Goal: Information Seeking & Learning: Learn about a topic

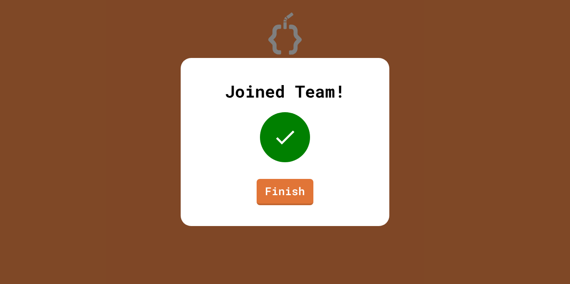
click at [286, 207] on div "Joined Team! Finish" at bounding box center [285, 142] width 209 height 168
click at [286, 202] on link "Finish" at bounding box center [284, 191] width 55 height 28
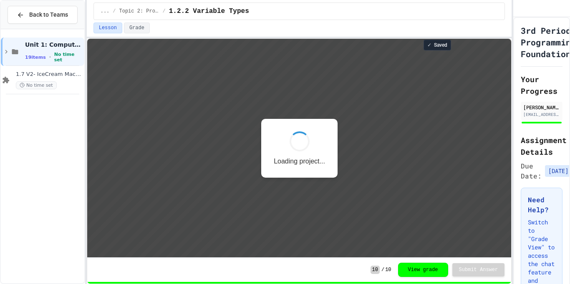
scroll to position [1, 0]
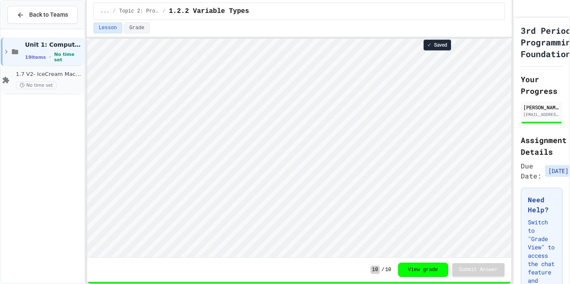
click at [42, 81] on span "No time set" at bounding box center [36, 85] width 41 height 8
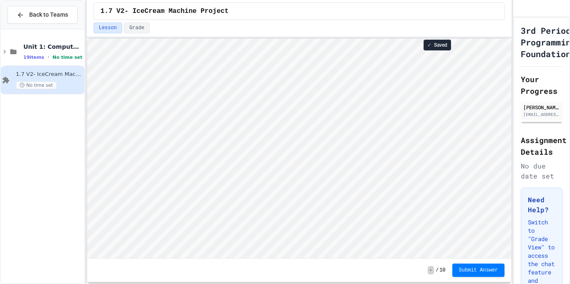
scroll to position [1, 0]
click at [511, 39] on html "Loading project... ! Error Loading Project There was an error loading the proje…" at bounding box center [299, 39] width 424 height 0
click at [38, 57] on span "19 items" at bounding box center [33, 57] width 21 height 5
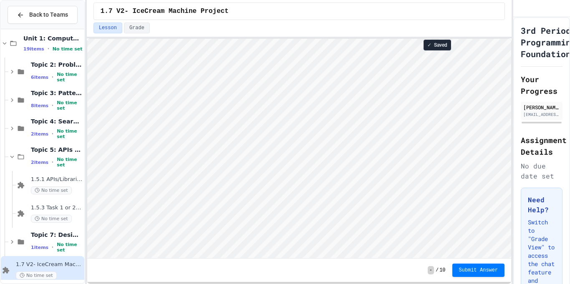
scroll to position [18, 0]
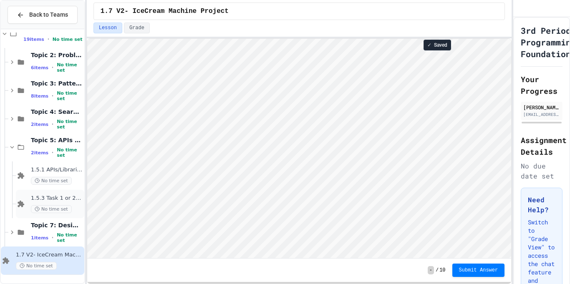
click at [71, 206] on div "No time set" at bounding box center [57, 209] width 52 height 8
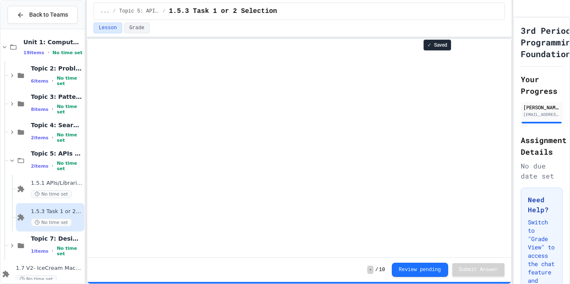
scroll to position [4, 0]
click at [11, 14] on button "Back to Teams" at bounding box center [43, 15] width 70 height 18
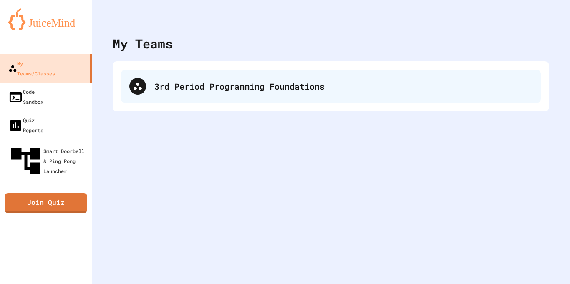
click at [156, 88] on div "3rd Period Programming Foundations" at bounding box center [343, 86] width 378 height 13
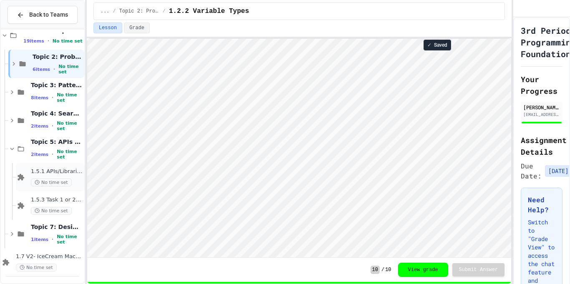
scroll to position [18, 0]
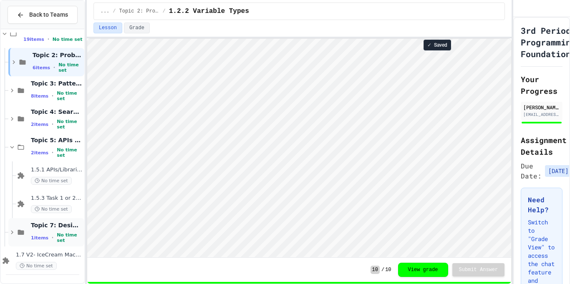
click at [62, 234] on div "1 items • No time set" at bounding box center [57, 237] width 52 height 11
click at [63, 262] on span "No time set" at bounding box center [51, 266] width 41 height 8
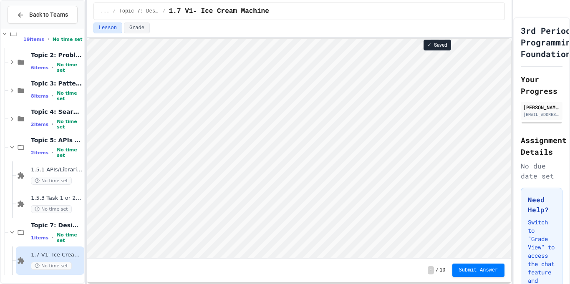
scroll to position [46, 0]
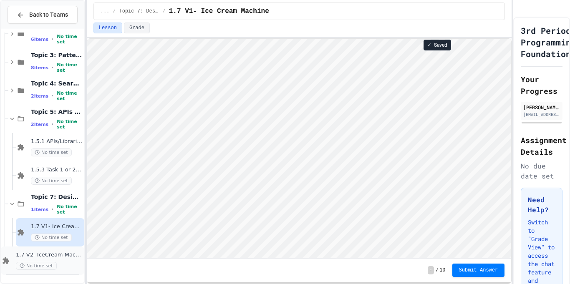
click at [37, 271] on div "1.7 V2- IceCream Machine Project No time set" at bounding box center [42, 261] width 83 height 28
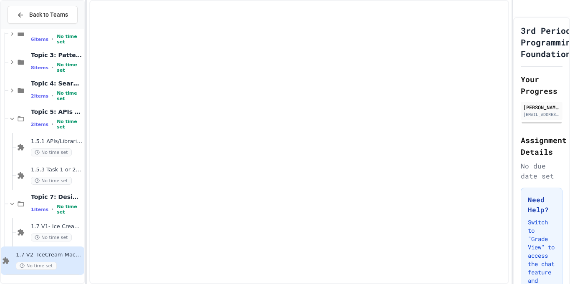
scroll to position [36, 0]
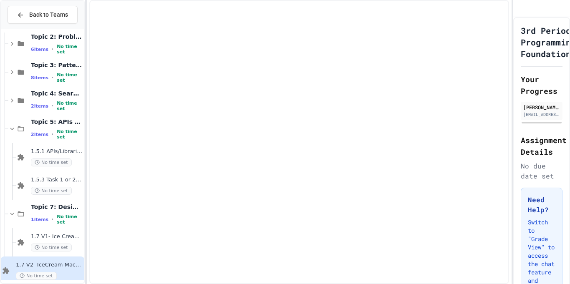
click at [39, 268] on div "1.7 V2- IceCream Machine Project No time set" at bounding box center [49, 271] width 67 height 18
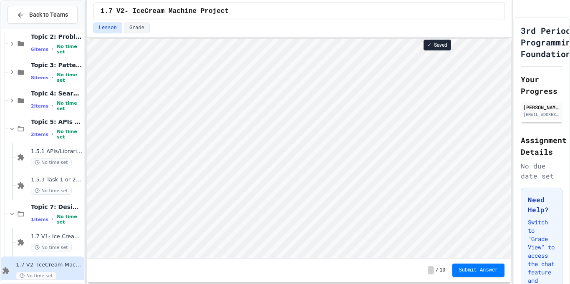
scroll to position [1, 0]
type textarea "**********"
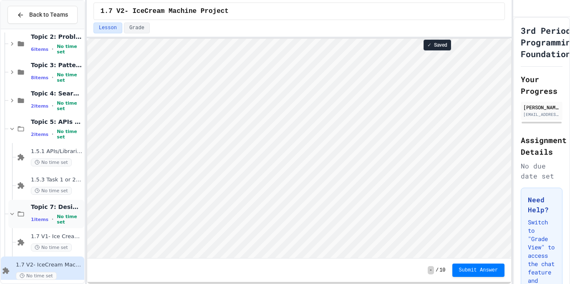
click at [45, 218] on span "1 items" at bounding box center [40, 219] width 18 height 5
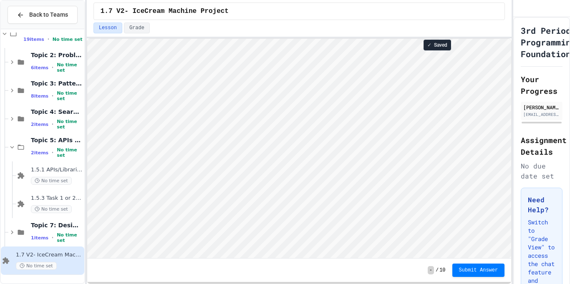
click at [35, 248] on div "1.7 V2- IceCream Machine Project No time set" at bounding box center [42, 261] width 83 height 28
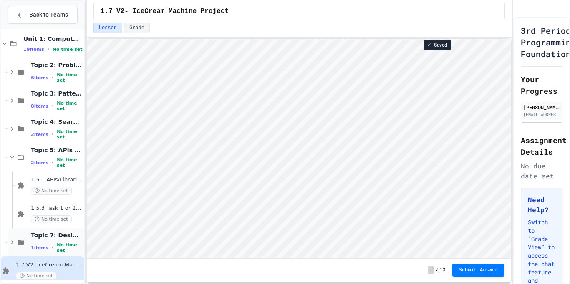
drag, startPoint x: 35, startPoint y: 248, endPoint x: 40, endPoint y: 238, distance: 11.2
click at [40, 238] on span "Topic 7: Designing & Simulating Solutions" at bounding box center [57, 236] width 52 height 8
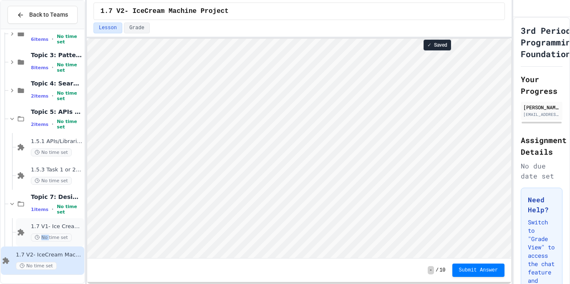
click at [48, 236] on span "No time set" at bounding box center [51, 238] width 41 height 8
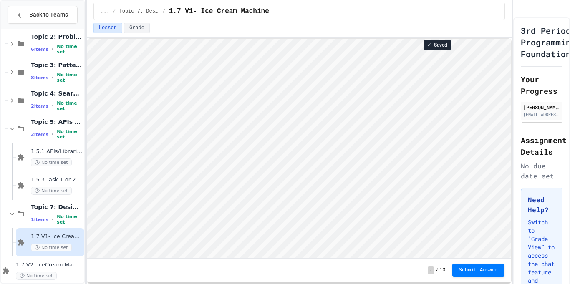
scroll to position [1, 0]
type textarea "********"
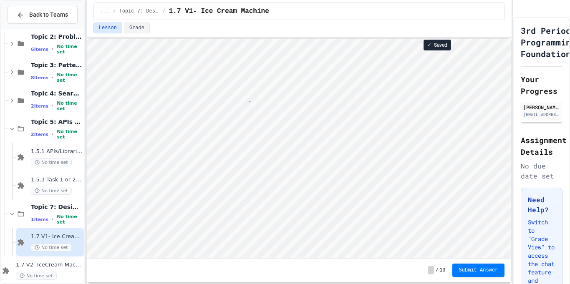
type textarea "*"
click at [506, 280] on div "- / 10 Submit Answer" at bounding box center [299, 270] width 424 height 23
click at [486, 268] on span "Submit Answer" at bounding box center [478, 269] width 39 height 7
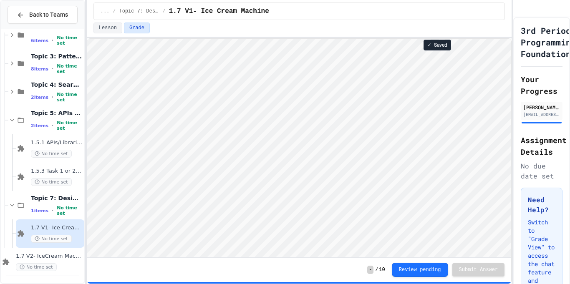
scroll to position [46, 0]
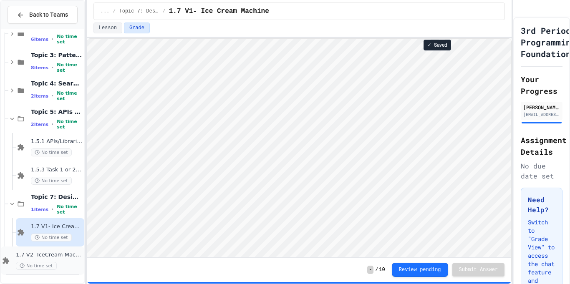
click at [72, 262] on div "No time set" at bounding box center [49, 266] width 67 height 8
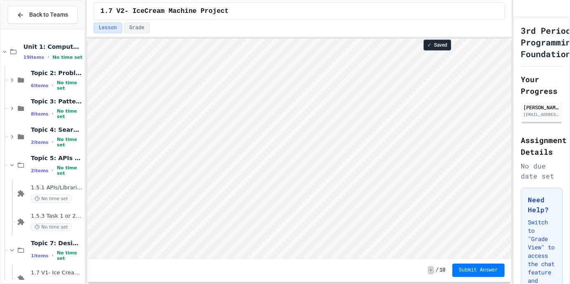
scroll to position [1, 0]
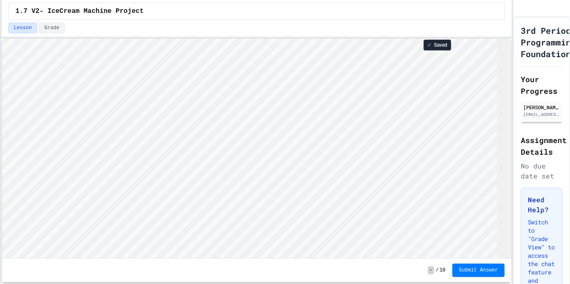
click at [0, 103] on div "Back to Teams Unit 1: Computational Thinking & Problem Solving 19 items • No ti…" at bounding box center [285, 142] width 570 height 284
click at [516, 129] on div "3rd Period Programming Foundations Your Progress [PERSON_NAME] [EMAIL_ADDRESS][…" at bounding box center [541, 190] width 57 height 346
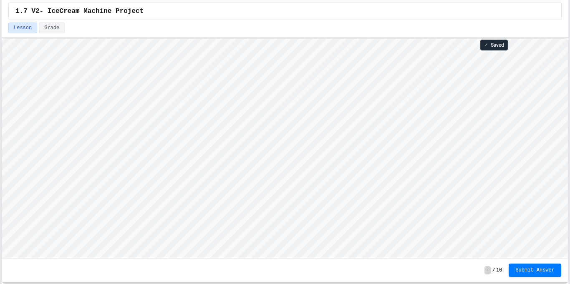
click at [570, 105] on div "Back to Teams Unit 1: Computational Thinking & Problem Solving 19 items • No ti…" at bounding box center [285, 142] width 570 height 284
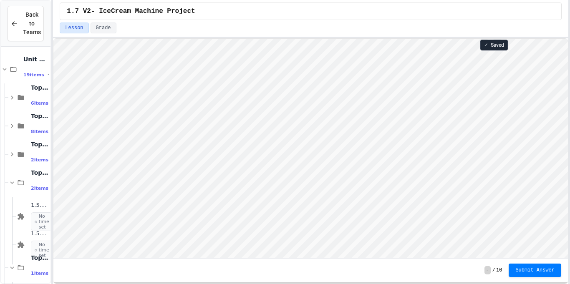
click at [53, 69] on div "Back to Teams Unit 1: Computational Thinking & Problem Solving 19 items • No ti…" at bounding box center [285, 142] width 570 height 284
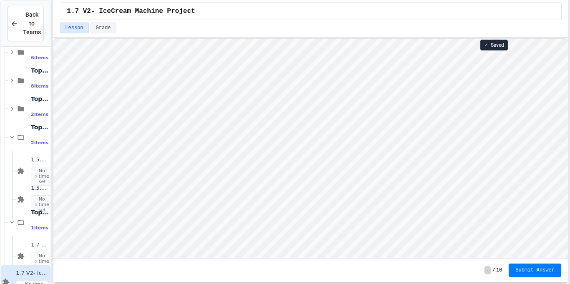
scroll to position [47, 0]
click at [29, 253] on div "1.7 V1- Ice Cream Machine No time set" at bounding box center [33, 254] width 35 height 39
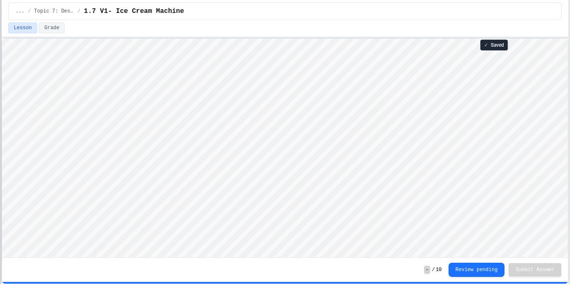
click at [0, 62] on div at bounding box center [1, 142] width 2 height 284
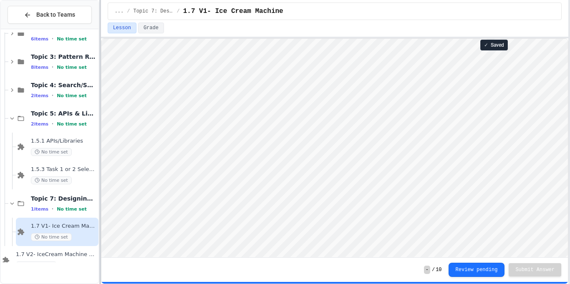
click at [108, 131] on div "Back to Teams Unit 1: Computational Thinking & Problem Solving 19 items • No ti…" at bounding box center [285, 142] width 570 height 284
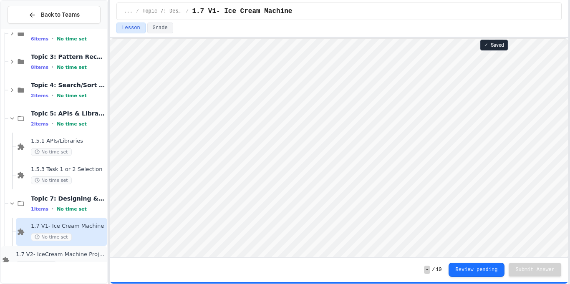
click at [50, 256] on span "1.7 V2- IceCream Machine Project" at bounding box center [61, 254] width 90 height 7
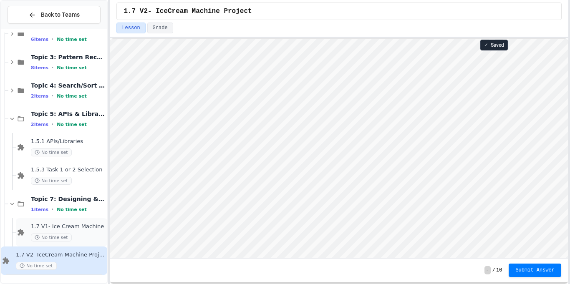
click at [57, 227] on span "1.7 V1- Ice Cream Machine" at bounding box center [68, 226] width 75 height 7
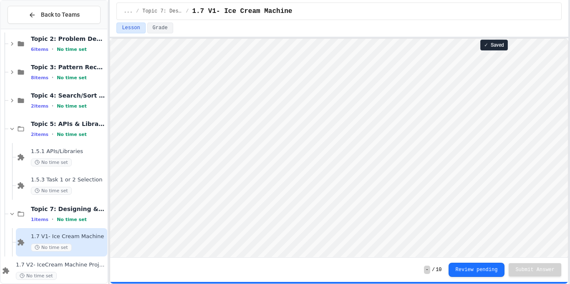
scroll to position [1, 0]
type textarea "********"
type textarea "*****"
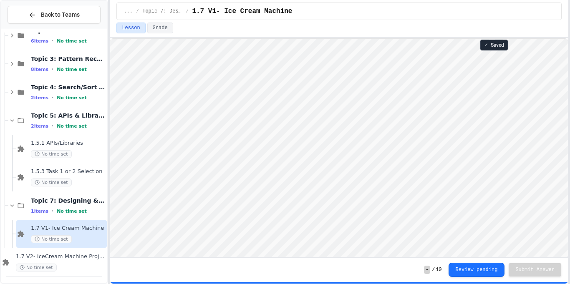
scroll to position [46, 0]
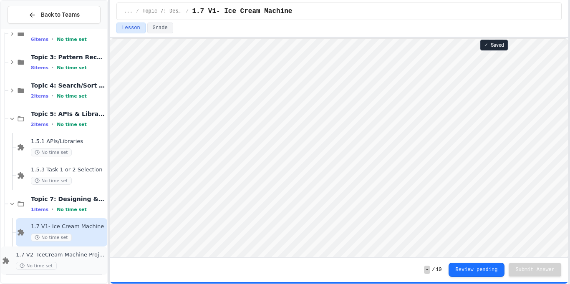
click at [65, 260] on div "1.7 V2- IceCream Machine Project No time set" at bounding box center [61, 261] width 90 height 18
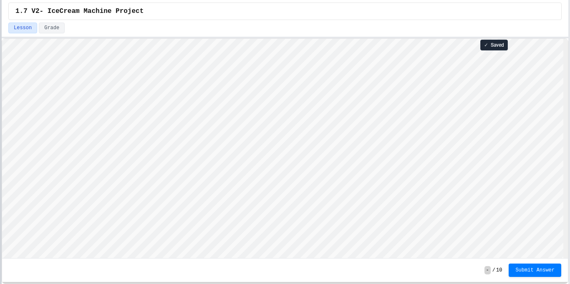
click at [0, 118] on div at bounding box center [1, 142] width 2 height 284
click at [568, 39] on html "Loading project... ! Error Loading Project There was an error loading the proje…" at bounding box center [285, 39] width 566 height 0
click at [558, 273] on button "Submit Answer" at bounding box center [535, 269] width 53 height 13
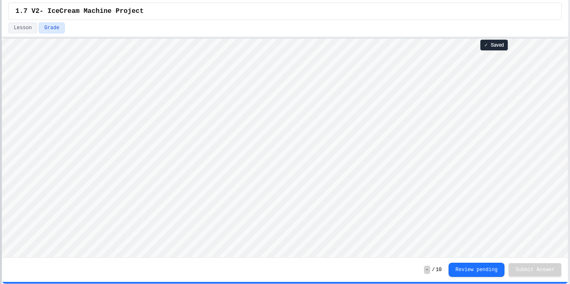
click at [45, 72] on div "Back to Teams Unit 1: Computational Thinking & Problem Solving 19 items • No ti…" at bounding box center [285, 142] width 570 height 284
click at [0, 108] on div "Back to Teams Unit 1: Computational Thinking & Problem Solving 19 items • No ti…" at bounding box center [285, 142] width 570 height 284
type textarea "*"
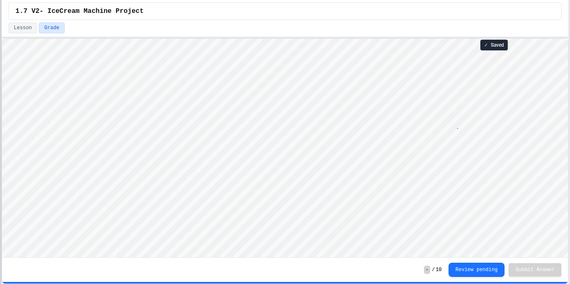
scroll to position [1, 14]
type textarea "*******"
type textarea "*"
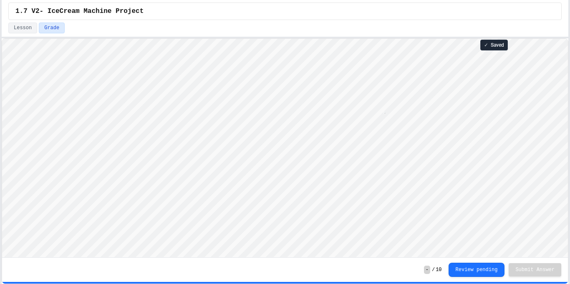
scroll to position [1, 2]
type textarea "*"
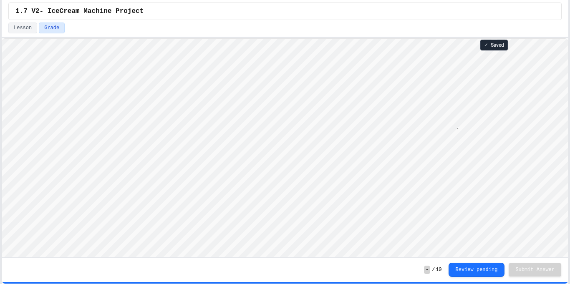
type textarea "******"
type textarea "*"
type textarea "******"
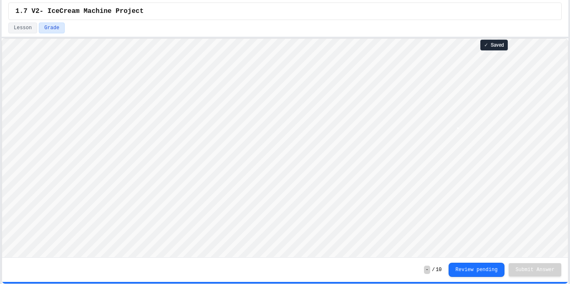
scroll to position [1, 0]
